Goal: Task Accomplishment & Management: Check status

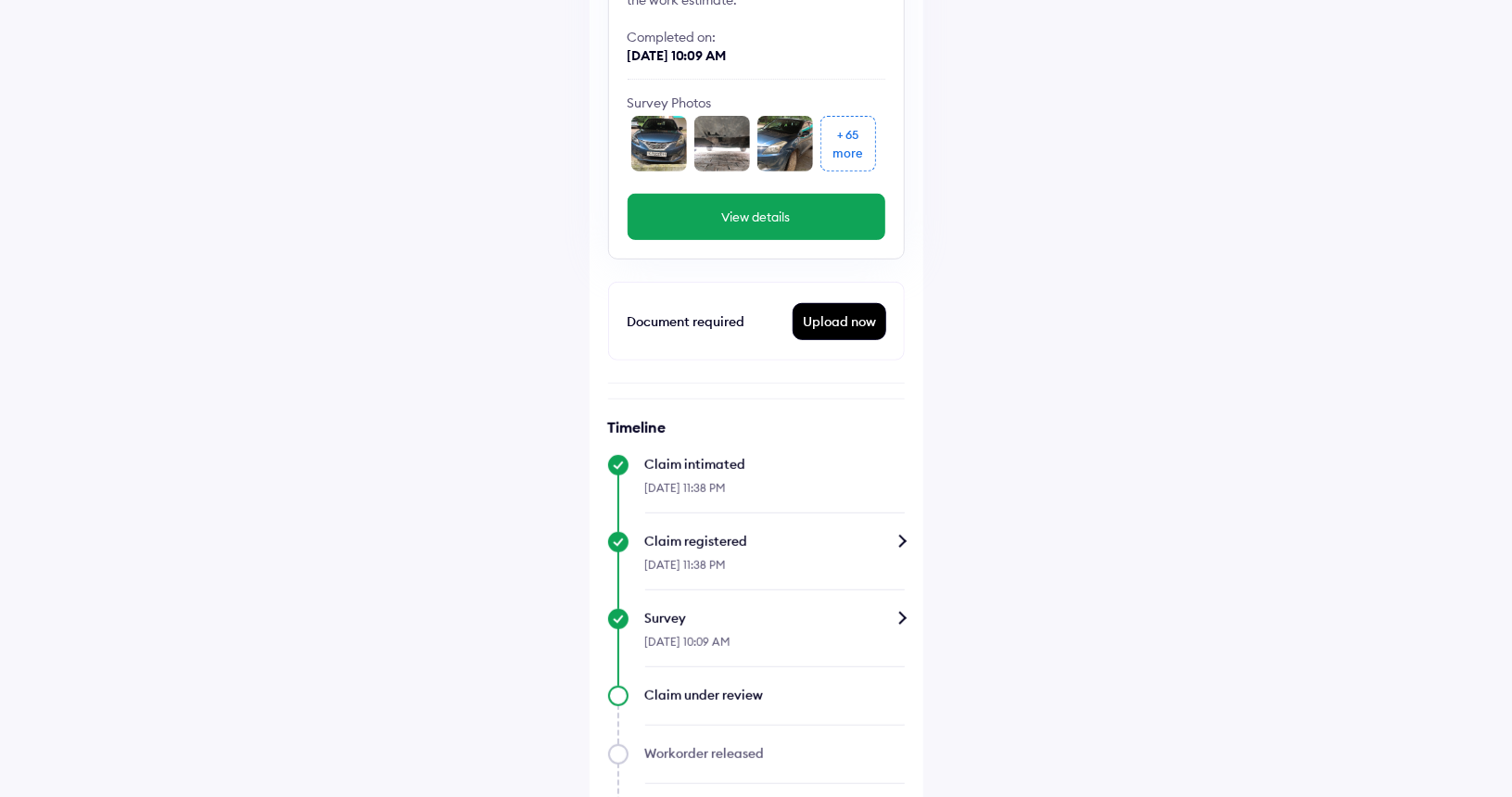
scroll to position [305, 0]
click at [820, 321] on div "Upload now" at bounding box center [839, 320] width 91 height 36
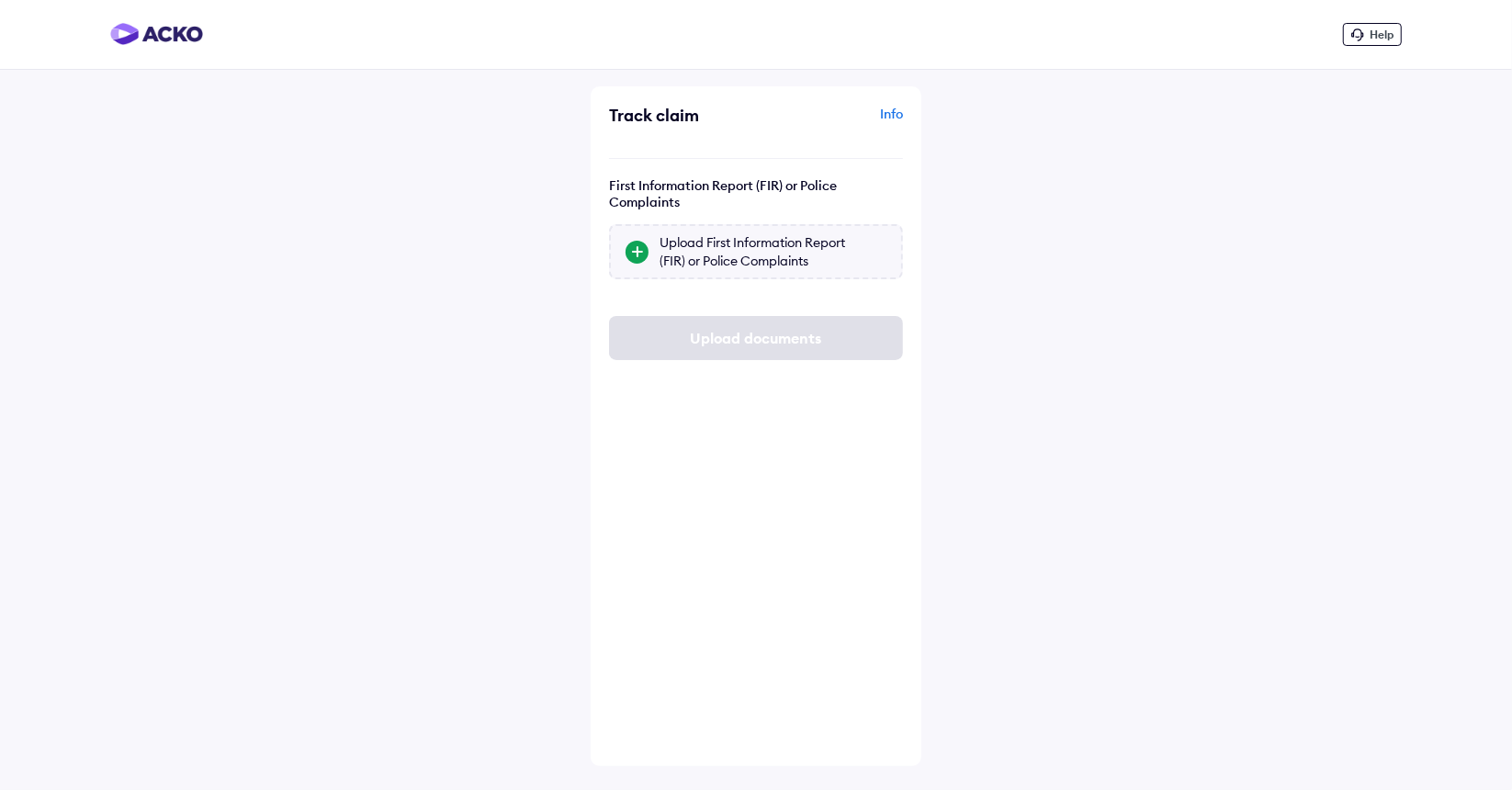
click at [715, 258] on div "Upload First Information Report (FIR) or Police Complaints" at bounding box center [773, 252] width 227 height 37
click at [0, 0] on input "Upload First Information Report (FIR) or Police Complaints" at bounding box center [0, 0] width 0 height 0
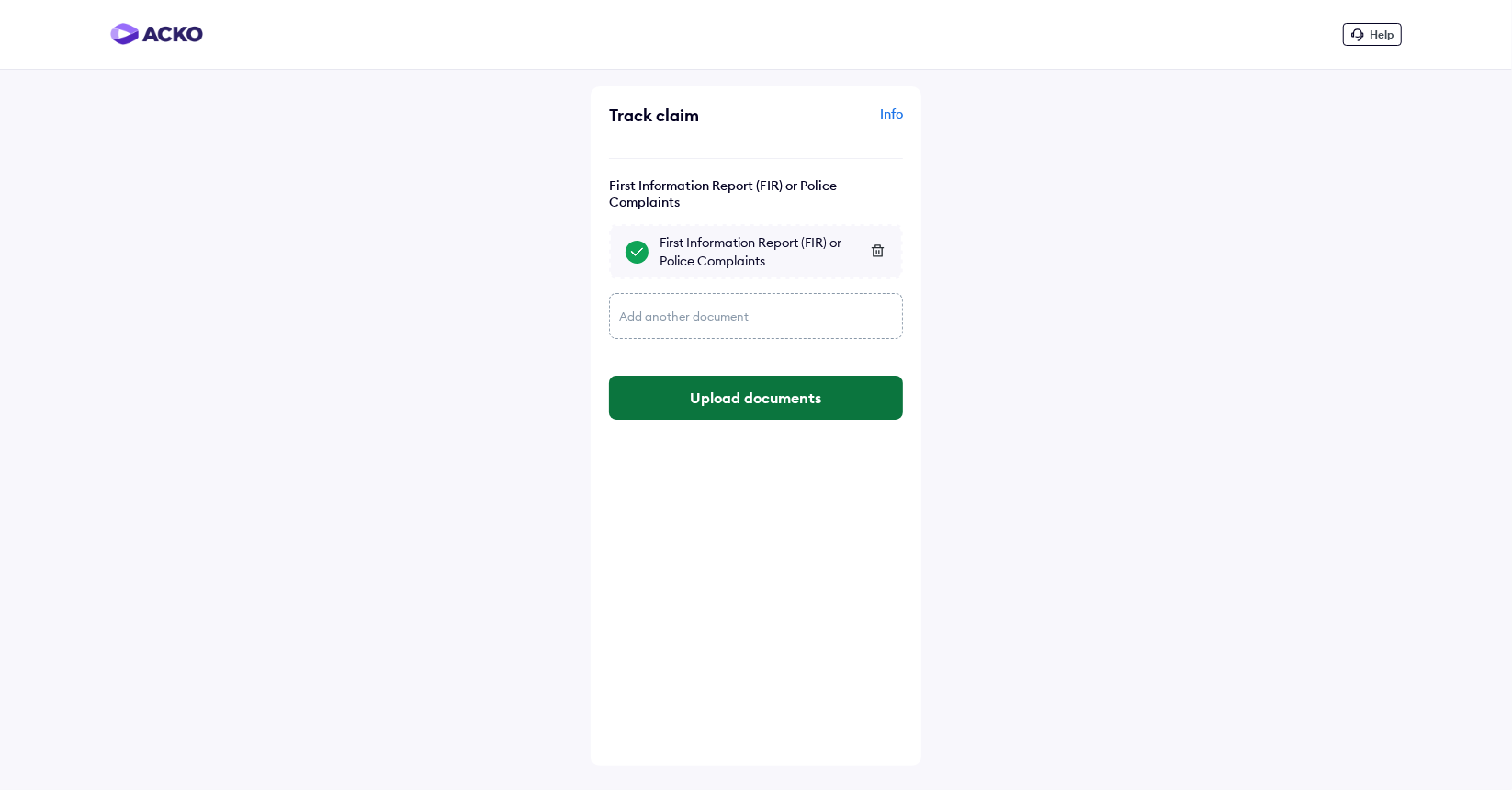
click at [736, 411] on button "Upload documents" at bounding box center [756, 397] width 293 height 44
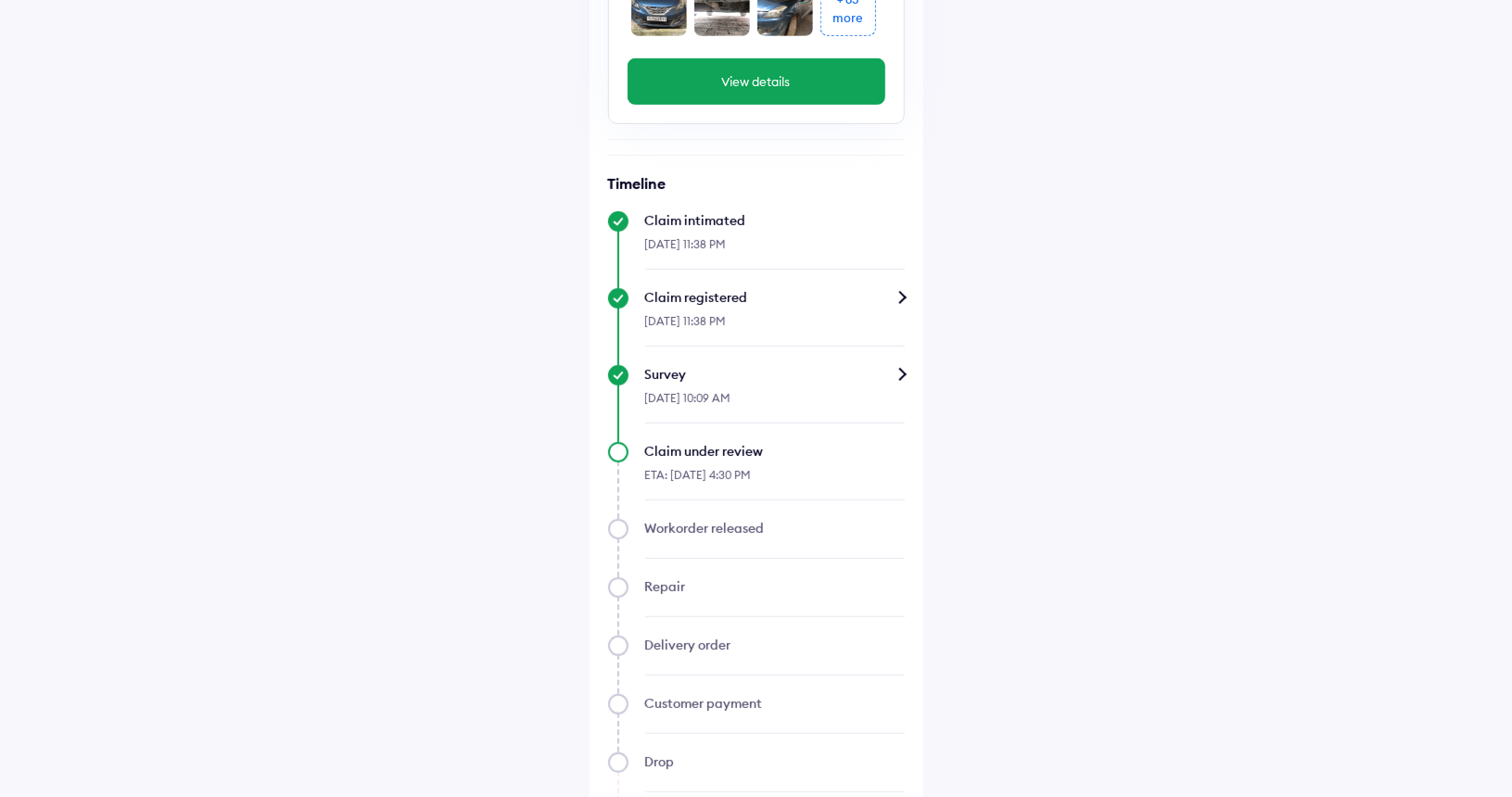
scroll to position [525, 0]
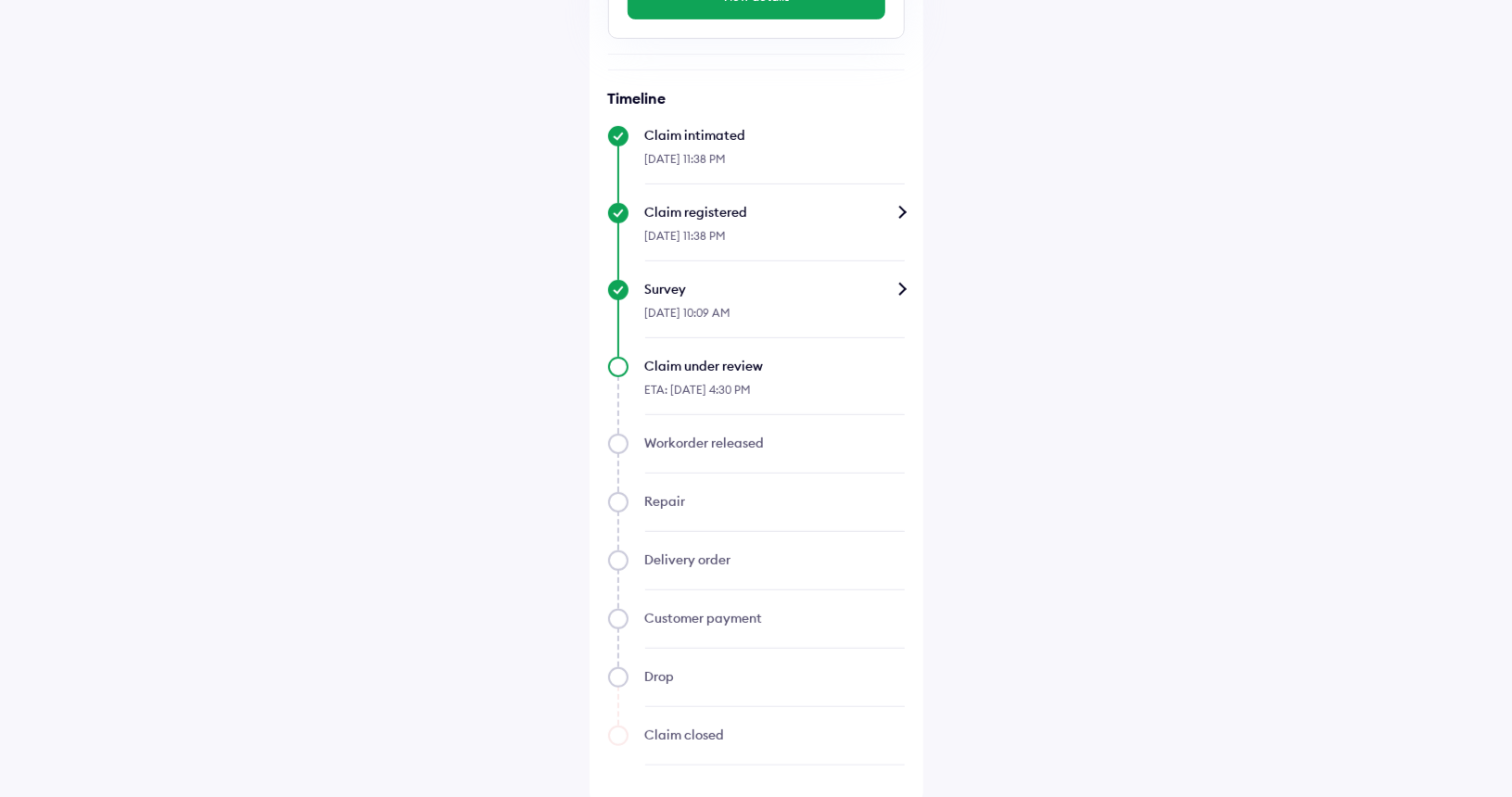
click at [667, 292] on div "Survey" at bounding box center [775, 288] width 260 height 18
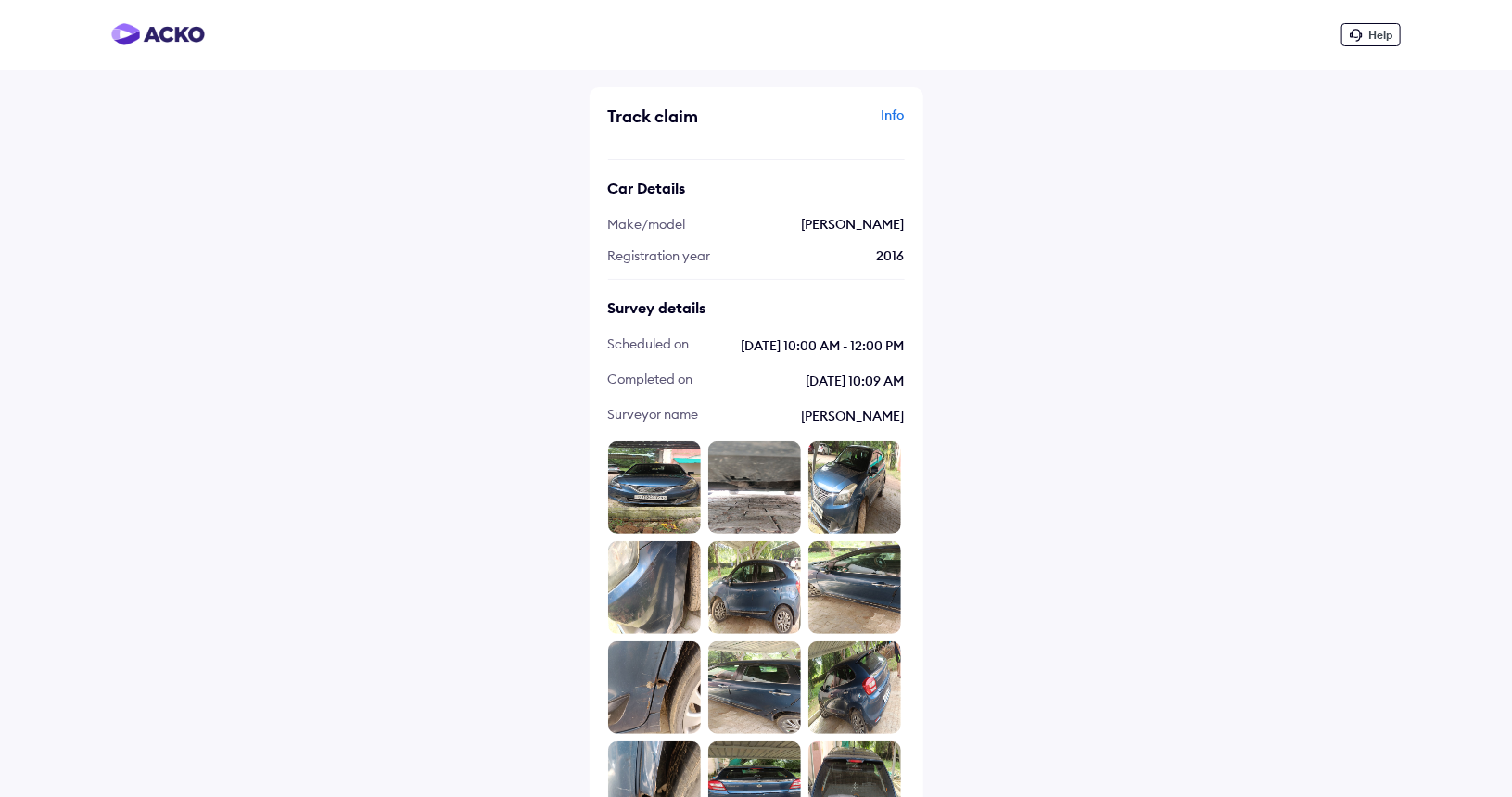
click at [895, 115] on div "Info" at bounding box center [832, 123] width 143 height 36
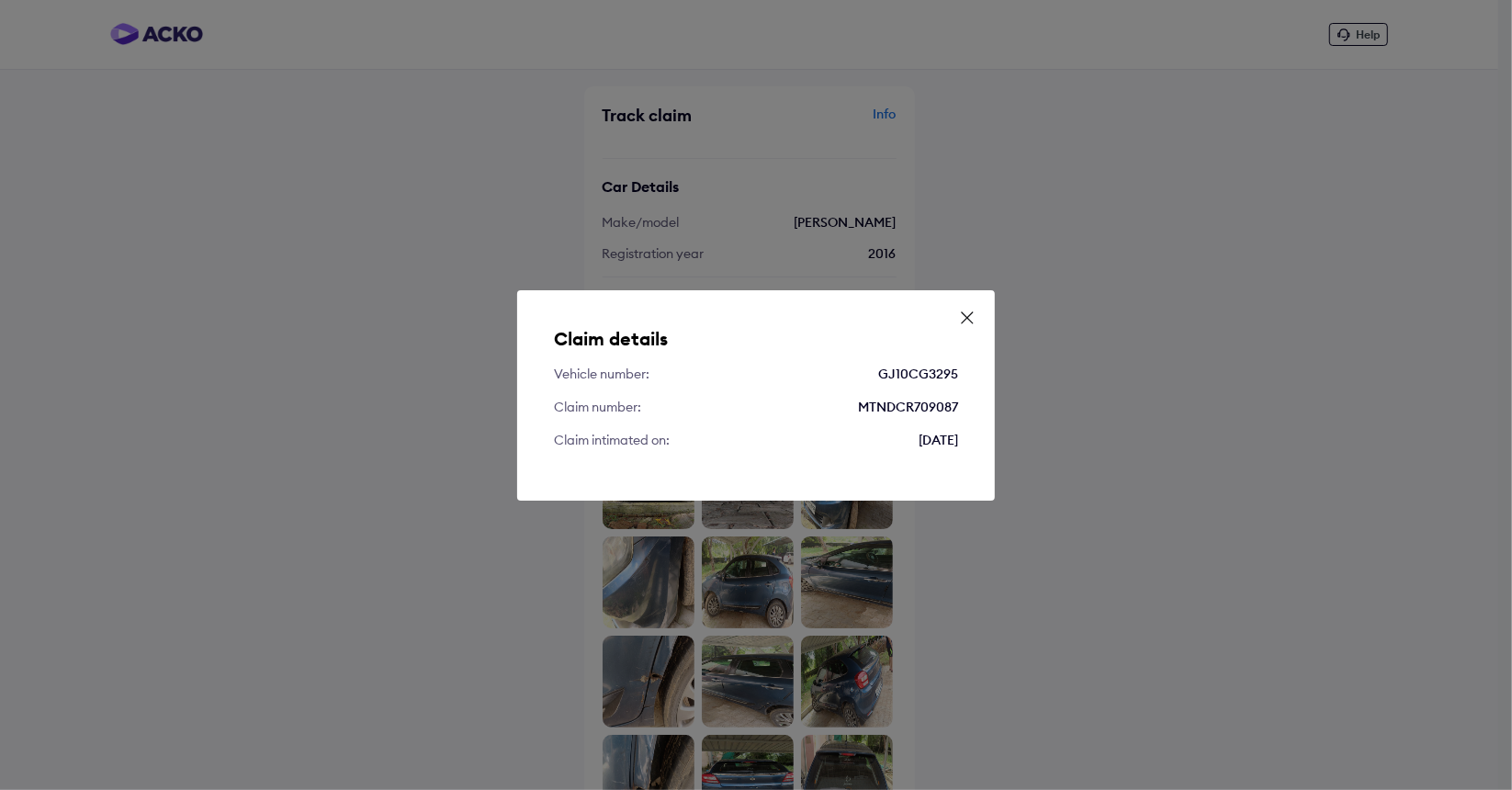
click at [969, 323] on icon at bounding box center [966, 317] width 18 height 18
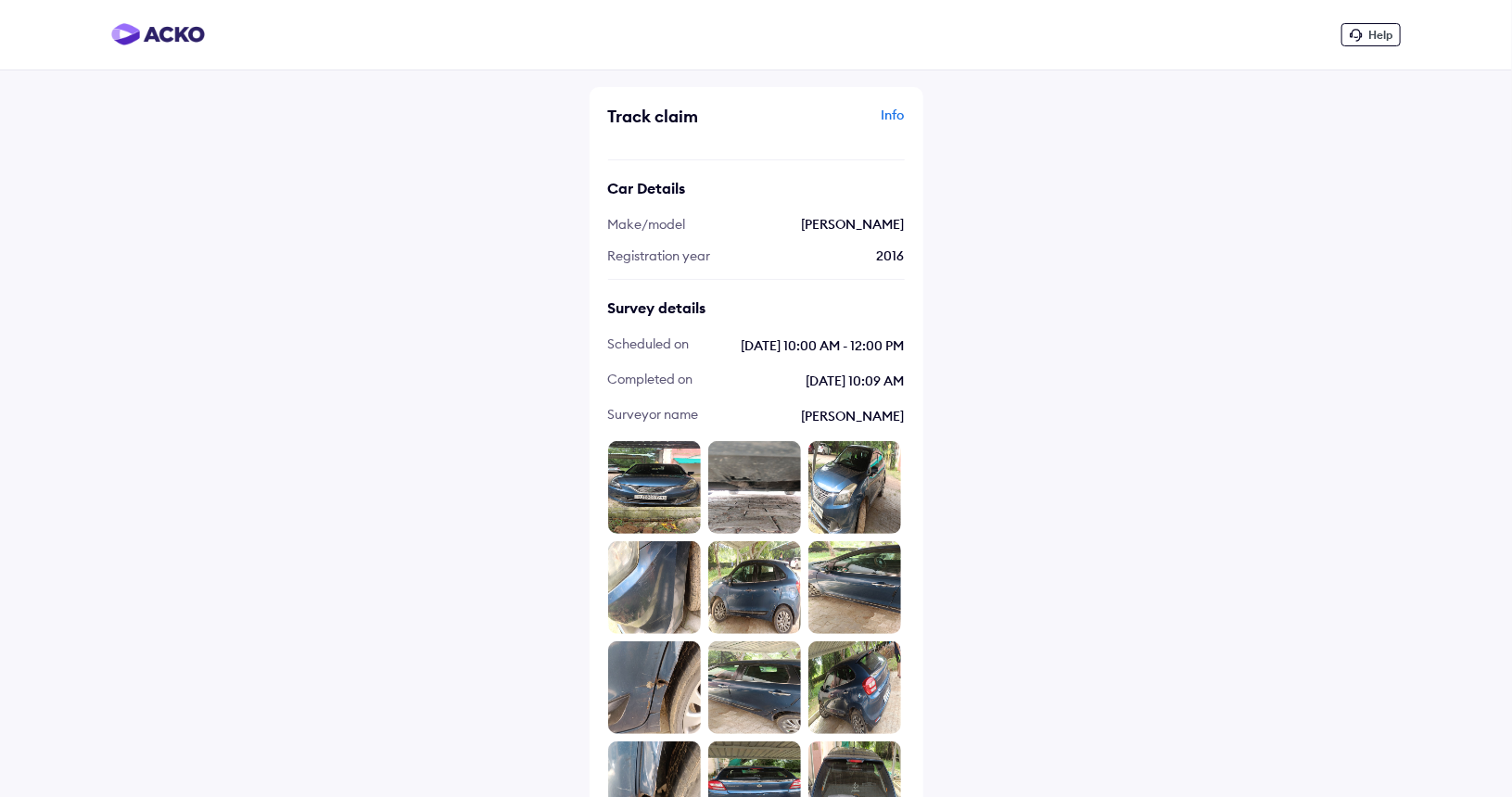
click at [128, 41] on img at bounding box center [158, 34] width 93 height 22
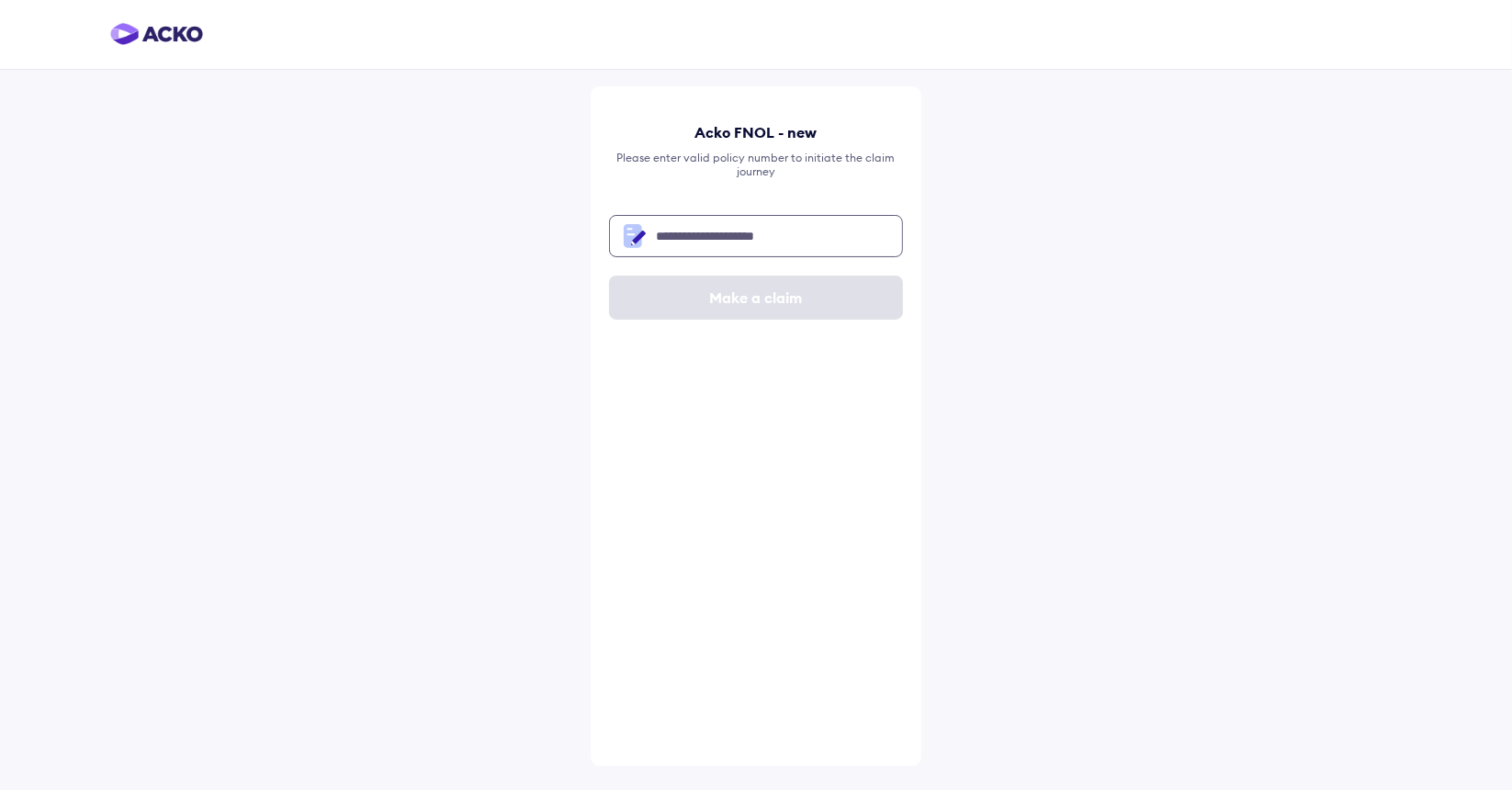
click at [786, 245] on input "text" at bounding box center [756, 236] width 293 height 42
